Goal: Find specific page/section: Locate a particular part of the current website

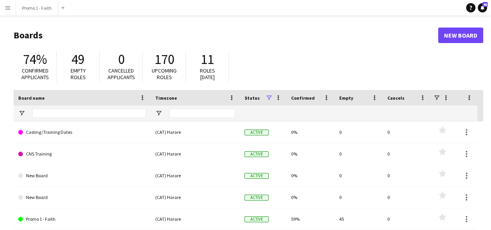
click at [7, 10] on app-icon "Menu" at bounding box center [8, 8] width 6 height 6
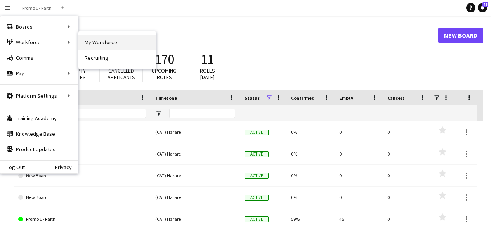
click at [104, 48] on link "My Workforce" at bounding box center [117, 43] width 78 height 16
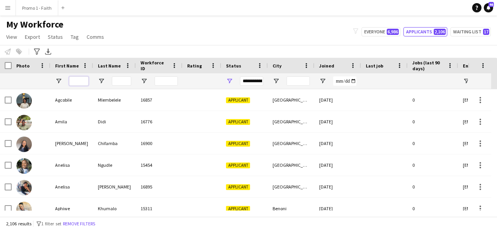
click at [77, 83] on input "First Name Filter Input" at bounding box center [78, 80] width 19 height 9
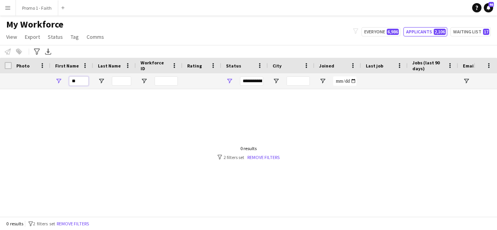
type input "*"
type input "******"
click at [376, 31] on button "Everyone 6,986" at bounding box center [380, 31] width 39 height 9
type input "**********"
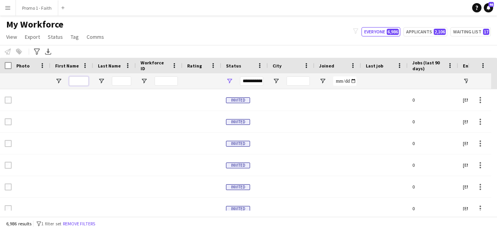
click at [77, 81] on input "First Name Filter Input" at bounding box center [78, 80] width 19 height 9
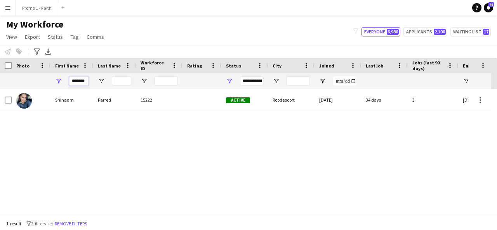
scroll to position [0, 1]
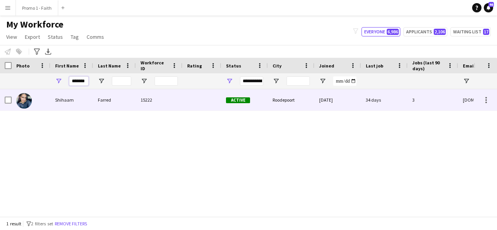
type input "*******"
click at [95, 98] on div "Farred" at bounding box center [114, 99] width 43 height 21
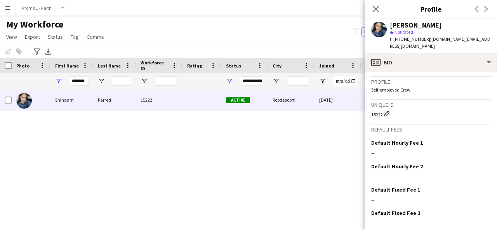
scroll to position [364, 0]
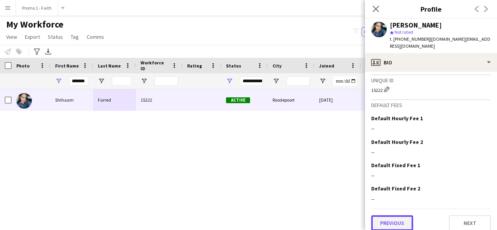
click at [399, 219] on button "Previous" at bounding box center [392, 223] width 42 height 16
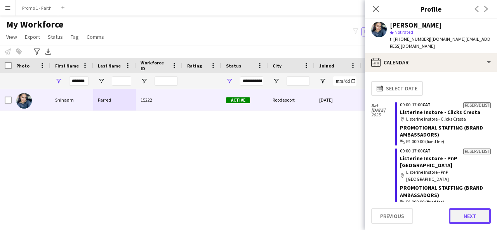
click at [479, 223] on button "Next" at bounding box center [470, 216] width 42 height 16
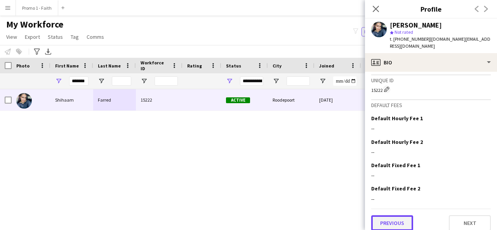
click at [392, 215] on button "Previous" at bounding box center [392, 223] width 42 height 16
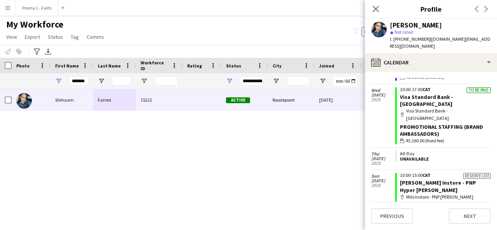
scroll to position [105, 0]
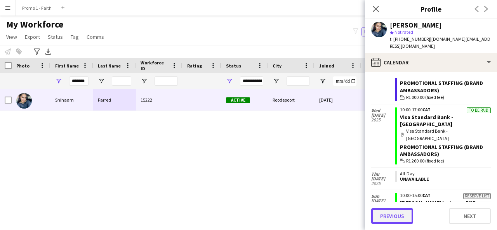
click at [394, 218] on button "Previous" at bounding box center [392, 216] width 42 height 16
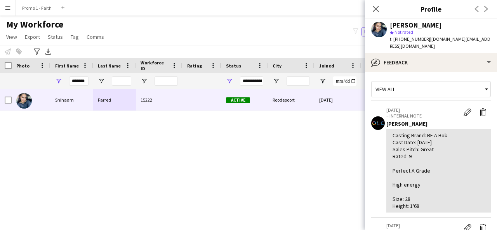
scroll to position [205, 0]
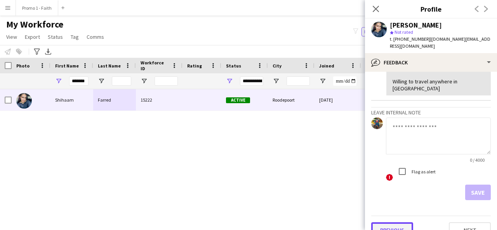
click at [398, 222] on button "Previous" at bounding box center [392, 230] width 42 height 16
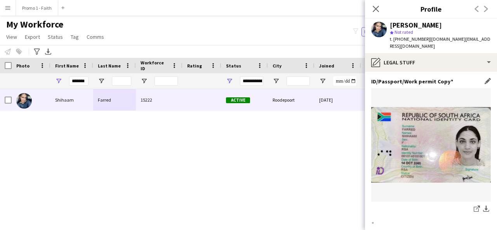
scroll to position [97, 0]
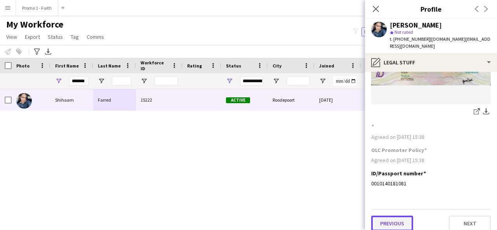
click at [393, 217] on button "Previous" at bounding box center [392, 224] width 42 height 16
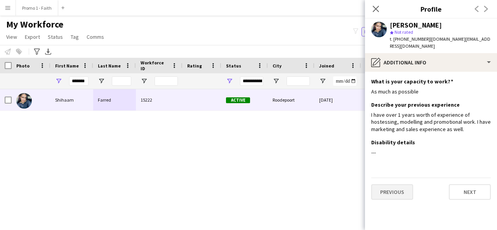
scroll to position [0, 0]
click at [396, 184] on button "Previous" at bounding box center [392, 192] width 42 height 16
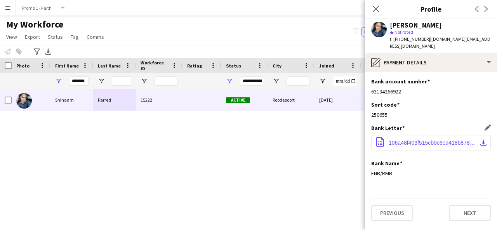
click at [484, 140] on app-icon "download-bottom" at bounding box center [483, 143] width 6 height 6
